Goal: Register for event/course

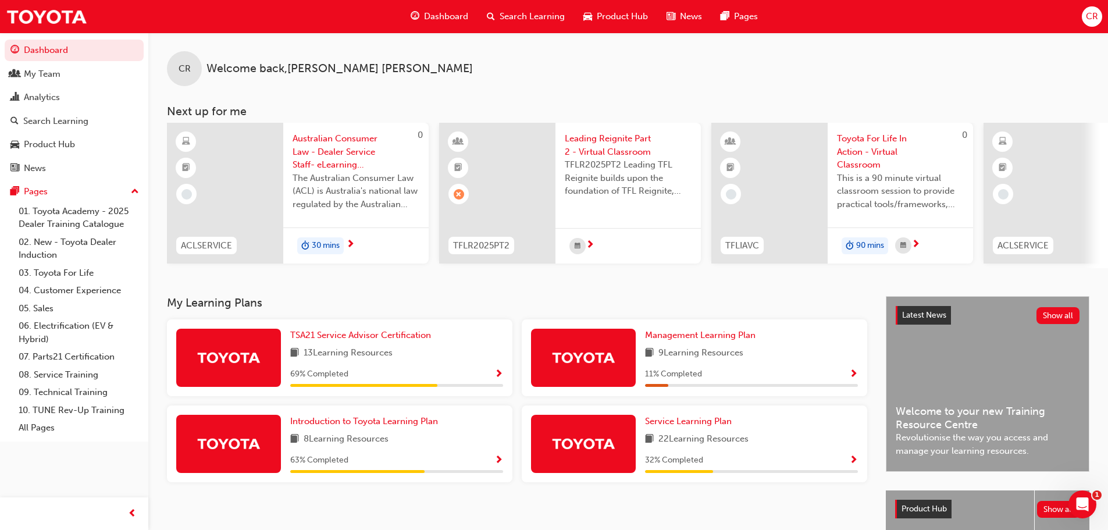
click at [603, 145] on span "Leading Reignite Part 2 - Virtual Classroom" at bounding box center [628, 145] width 127 height 26
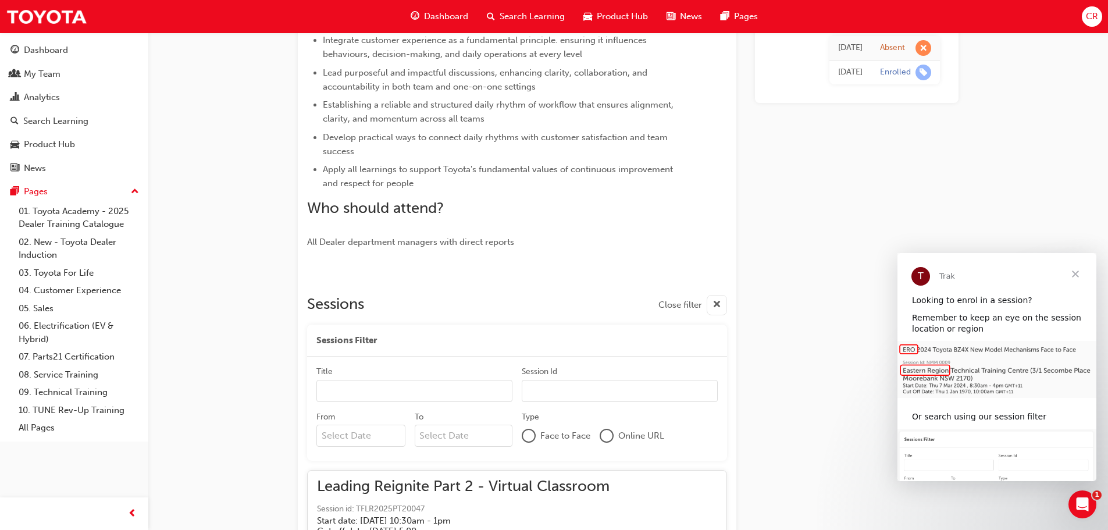
scroll to position [407, 0]
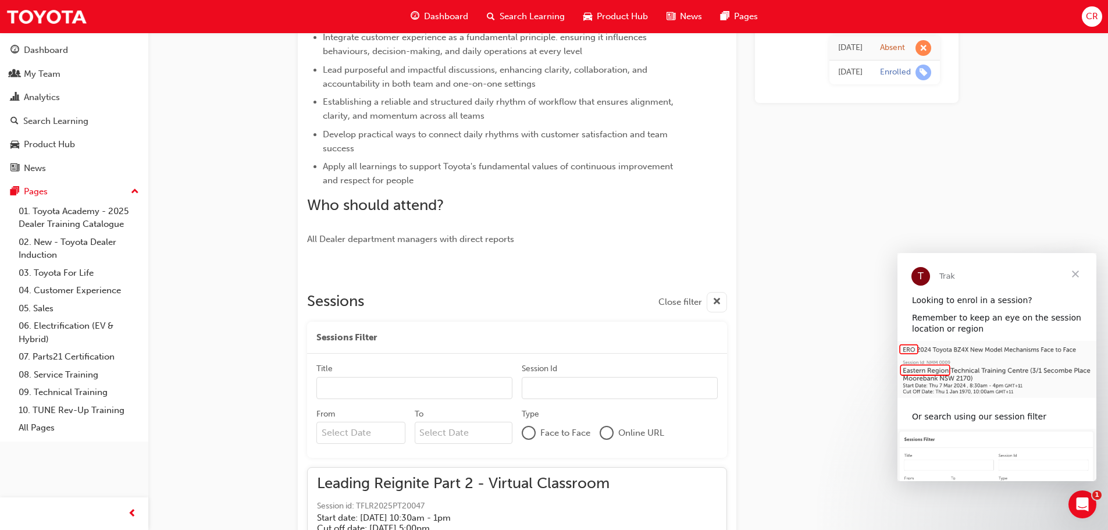
click at [689, 301] on span "Close filter" at bounding box center [681, 302] width 44 height 13
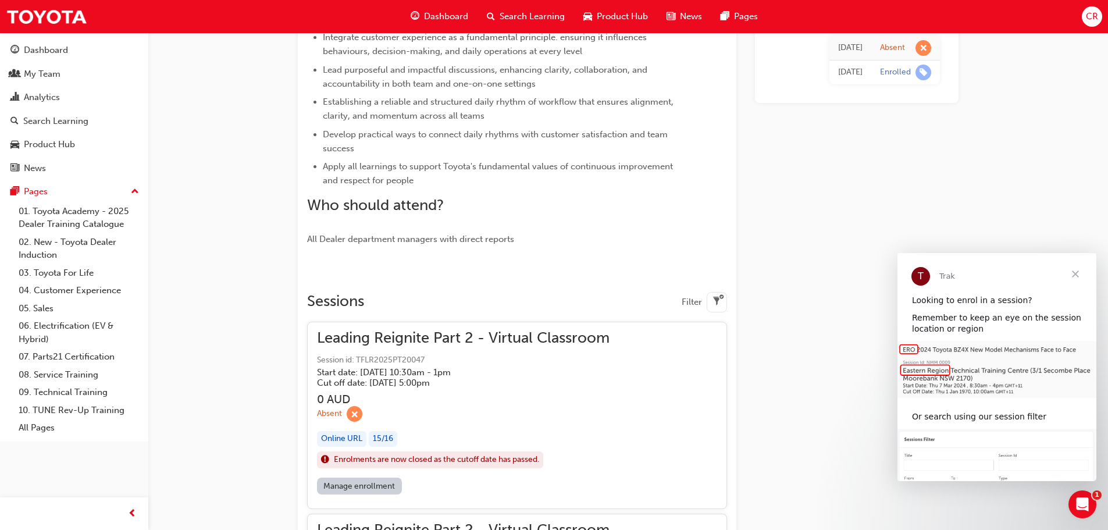
click at [698, 304] on span "Filter" at bounding box center [692, 302] width 20 height 13
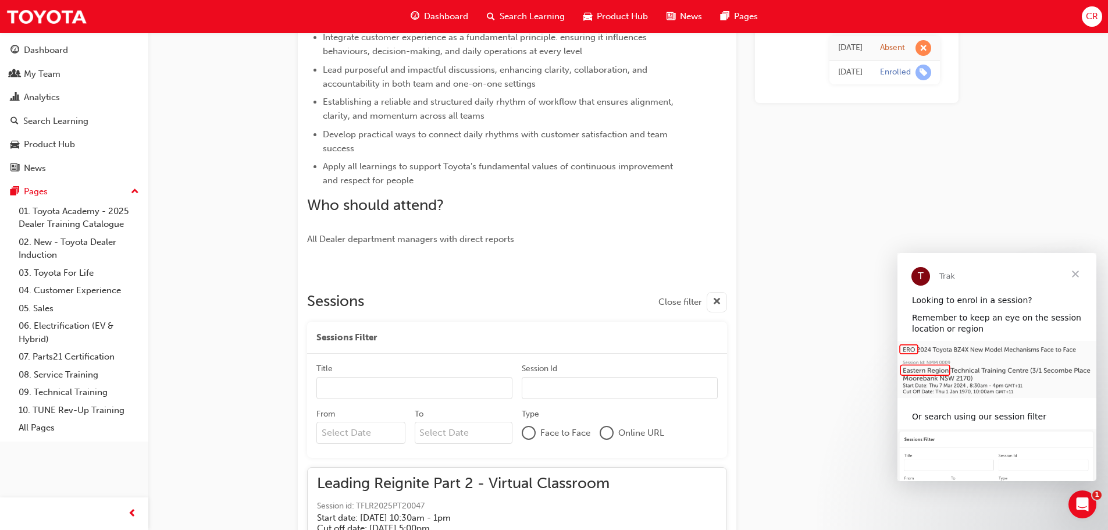
click at [680, 303] on span "Close filter" at bounding box center [681, 302] width 44 height 13
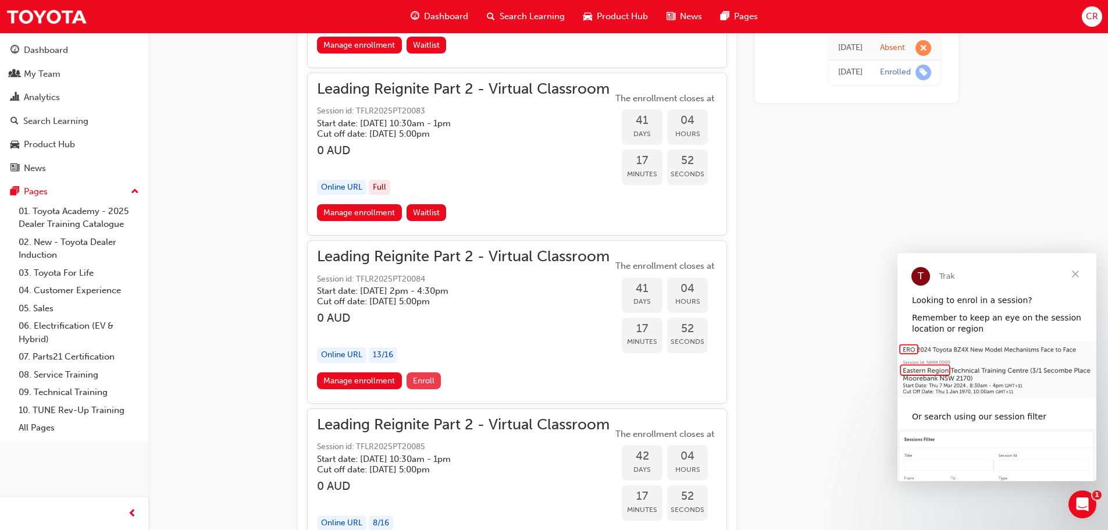
scroll to position [6458, 0]
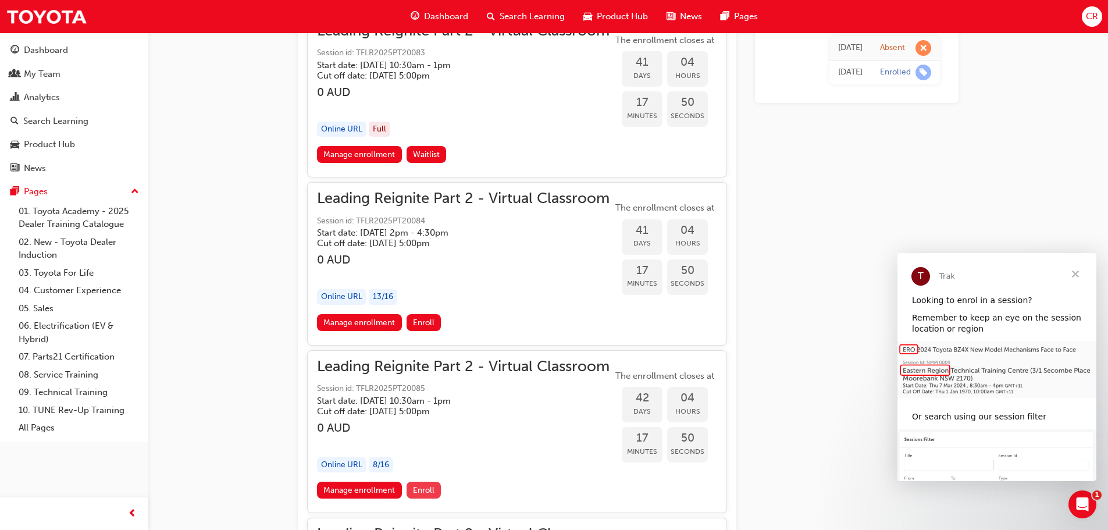
click at [431, 489] on span "Enroll" at bounding box center [424, 490] width 22 height 10
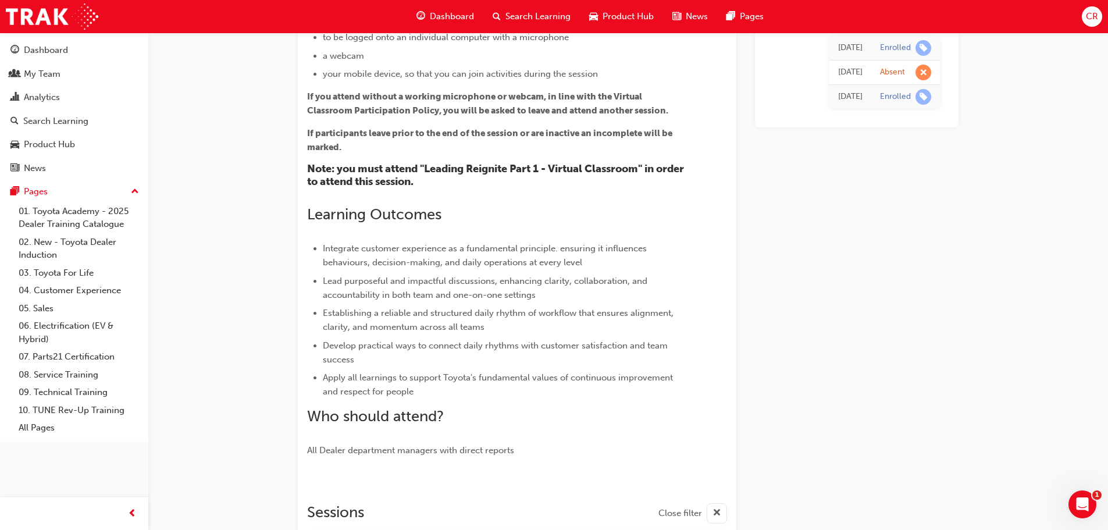
scroll to position [524, 0]
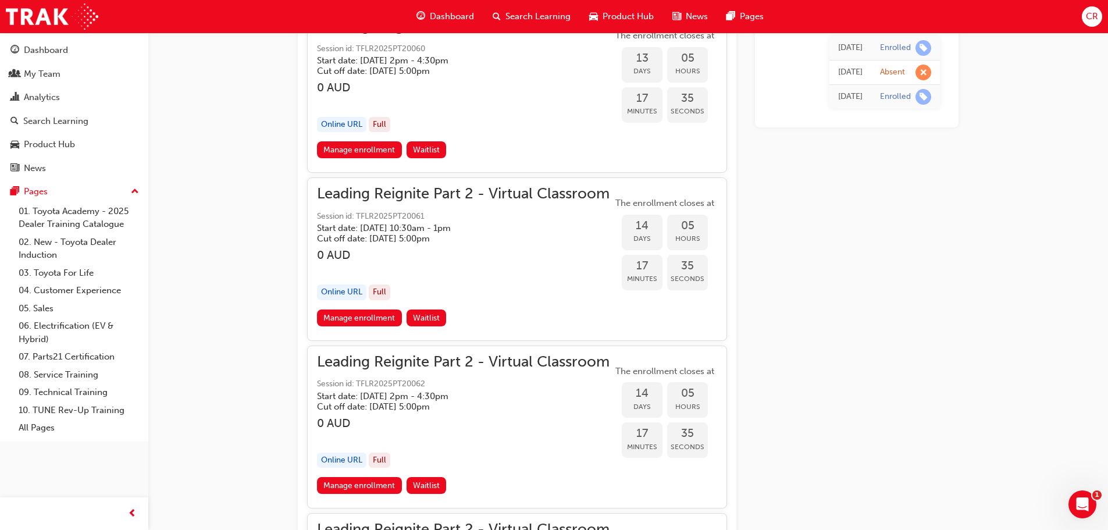
drag, startPoint x: 278, startPoint y: 272, endPoint x: 271, endPoint y: 406, distance: 133.4
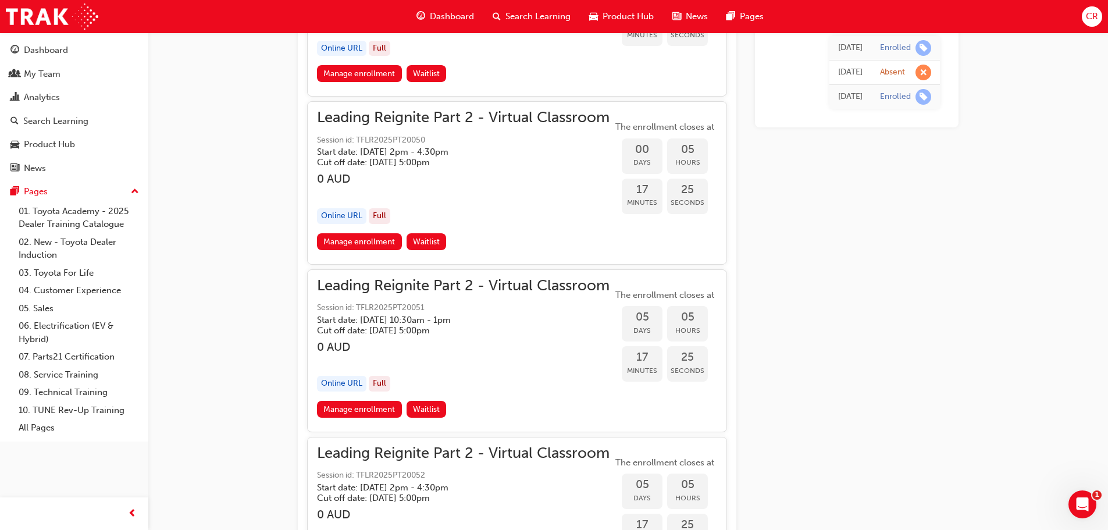
scroll to position [1357, 0]
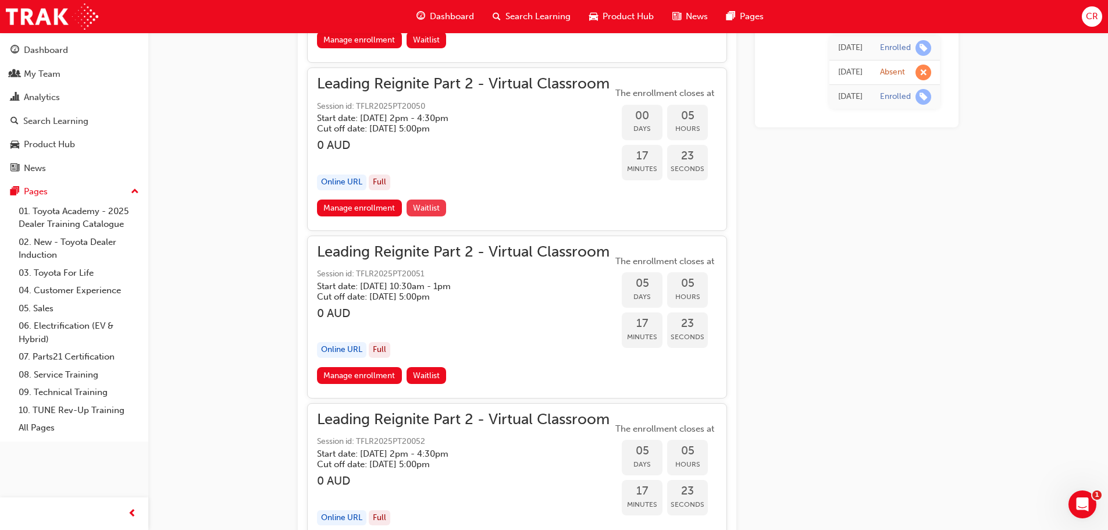
click at [431, 207] on span "Waitlist" at bounding box center [426, 208] width 27 height 10
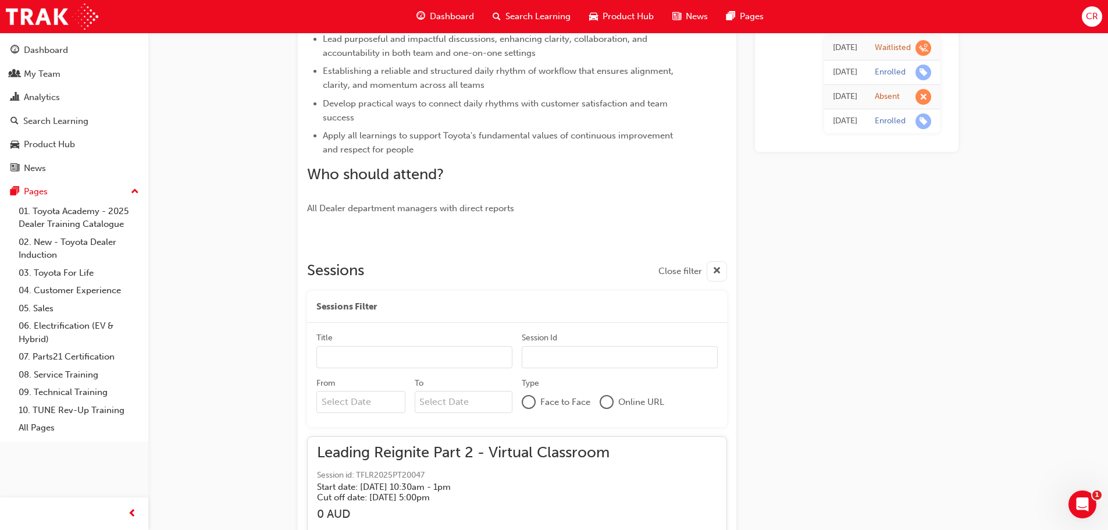
scroll to position [627, 0]
